Goal: Find specific page/section: Find specific page/section

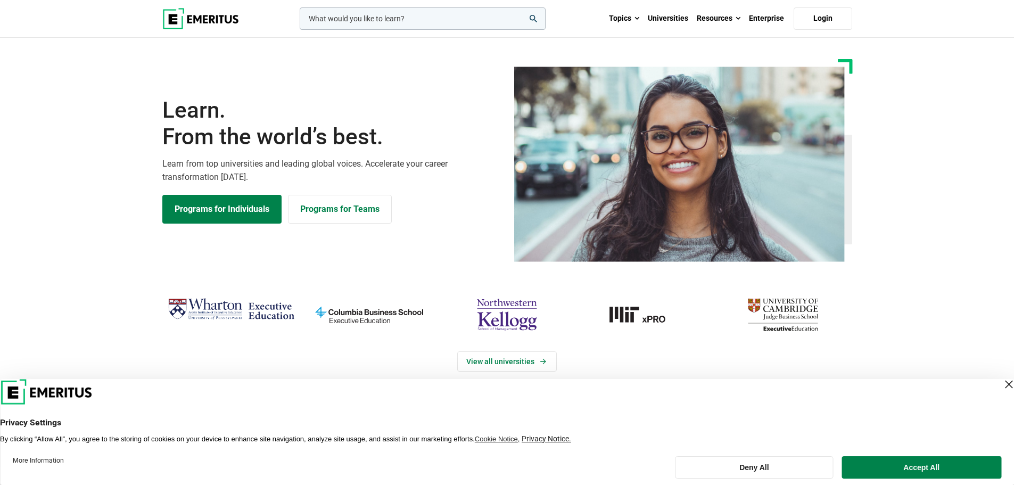
click at [217, 23] on img at bounding box center [200, 18] width 77 height 21
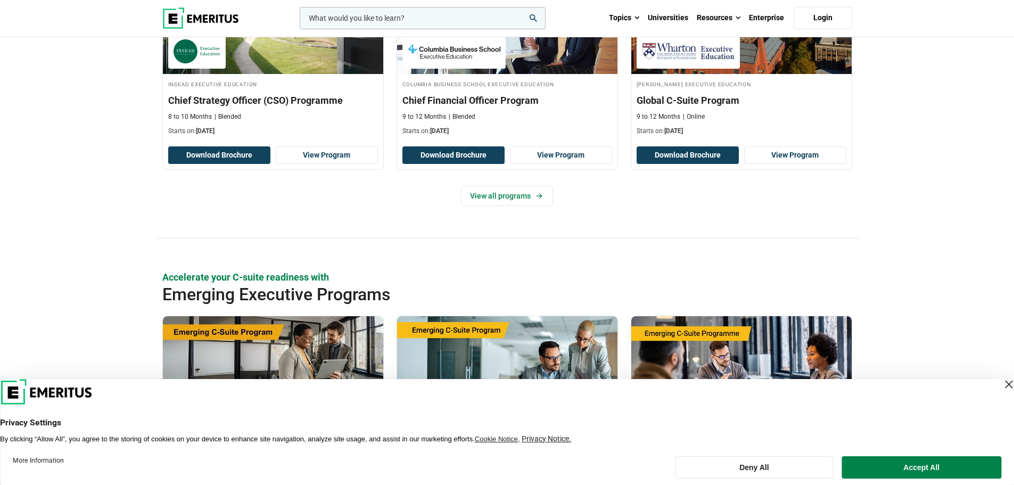
scroll to position [426, 0]
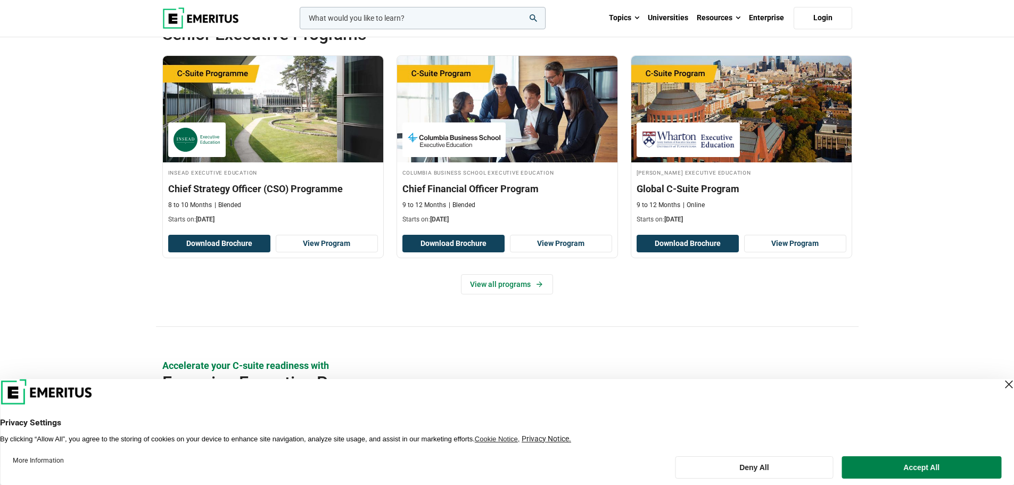
click at [212, 16] on img at bounding box center [200, 17] width 77 height 21
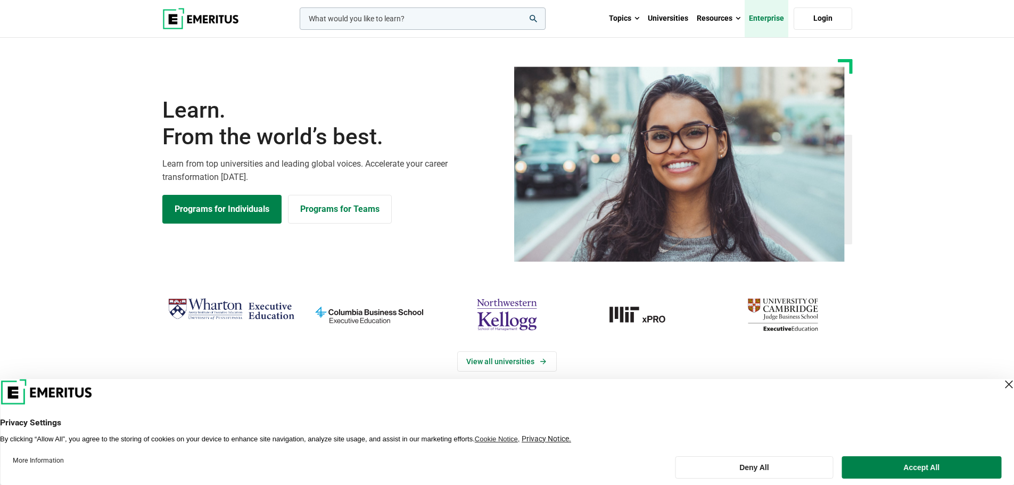
click at [757, 21] on link "Enterprise" at bounding box center [767, 18] width 44 height 37
